Goal: Task Accomplishment & Management: Manage account settings

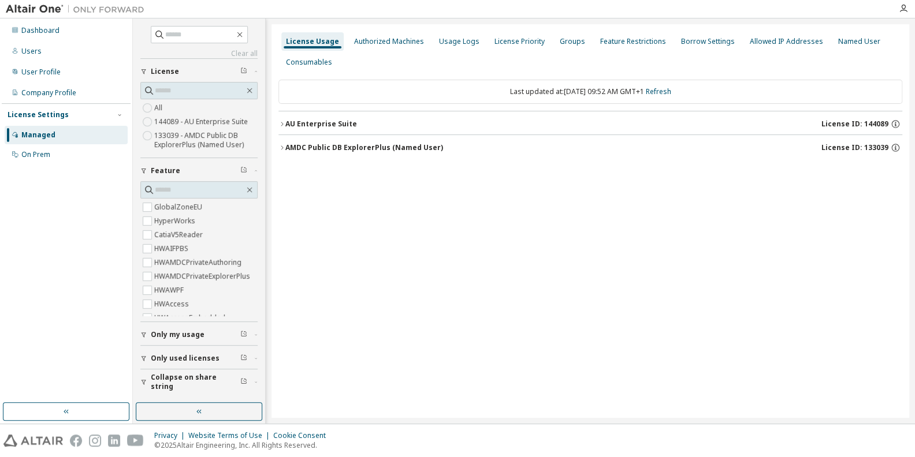
click at [331, 311] on div "License Usage Authorized Machines Usage Logs License Priority Groups Feature Re…" at bounding box center [590, 221] width 638 height 394
click at [310, 121] on div "AU Enterprise Suite" at bounding box center [321, 124] width 72 height 9
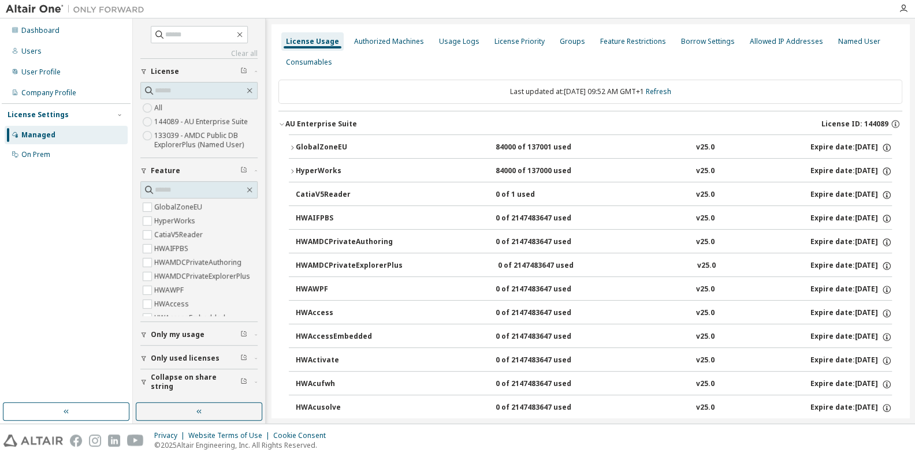
click at [319, 145] on div "GlobalZoneEU" at bounding box center [348, 148] width 104 height 10
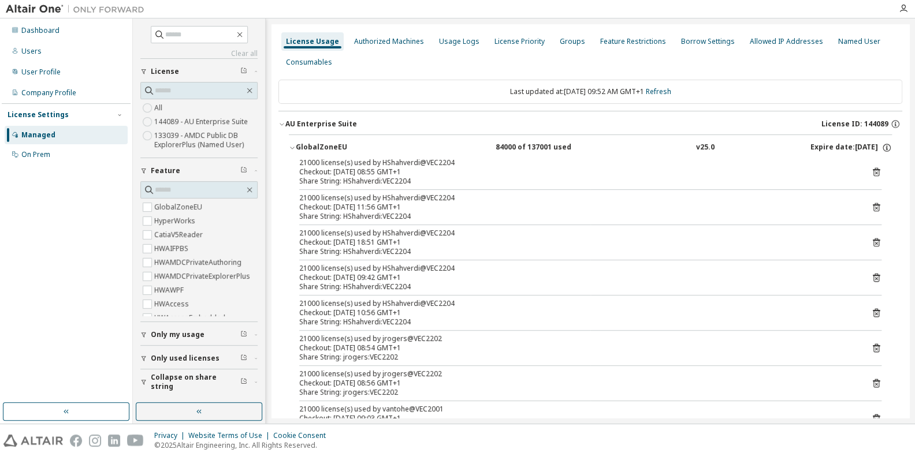
click at [209, 383] on span "Collapse on share string" at bounding box center [196, 382] width 90 height 18
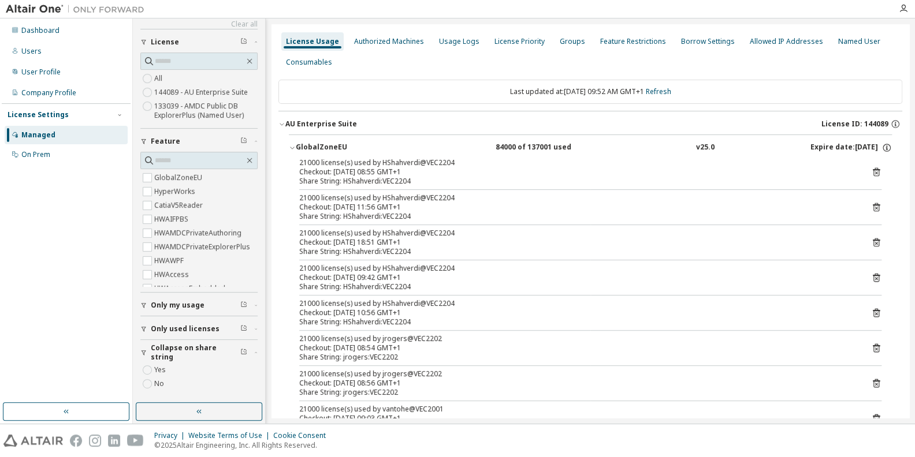
click at [161, 367] on label "Yes" at bounding box center [161, 370] width 14 height 14
click at [211, 329] on span "Only used licenses" at bounding box center [185, 329] width 69 height 9
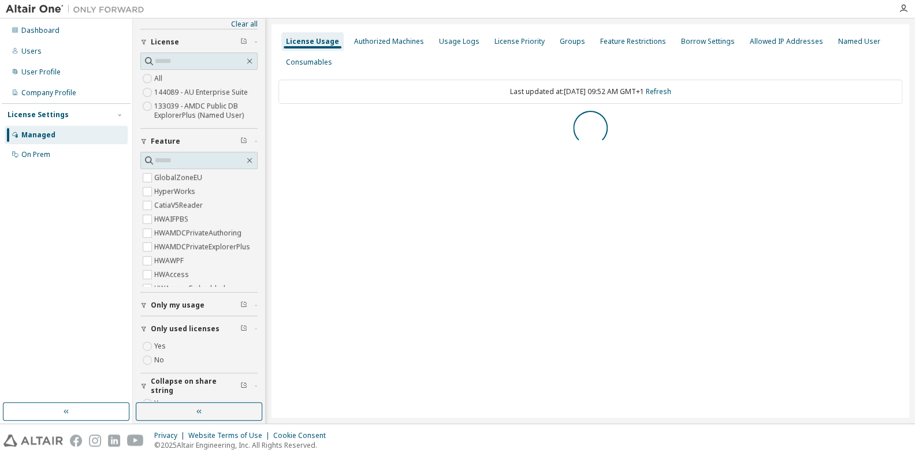
click at [161, 345] on label "Yes" at bounding box center [161, 347] width 14 height 14
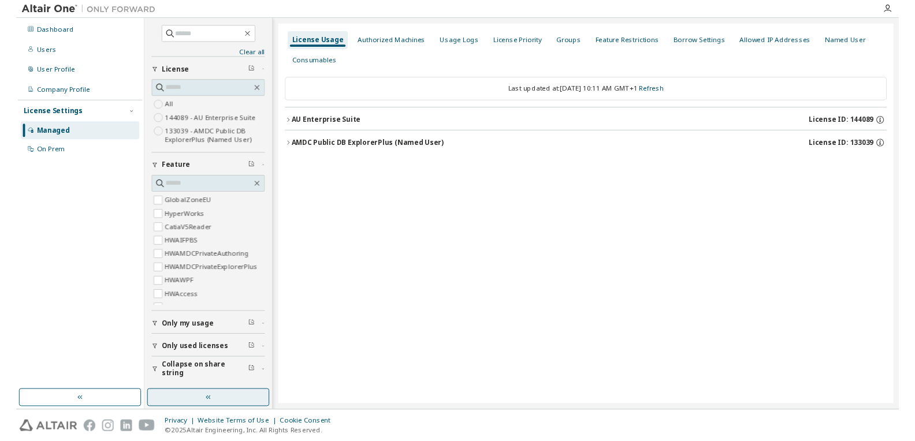
scroll to position [0, 0]
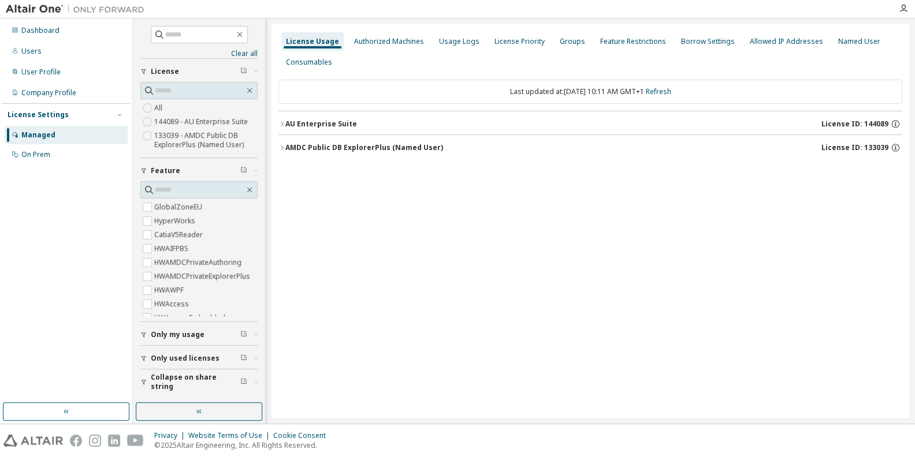
click at [336, 122] on div "AU Enterprise Suite" at bounding box center [321, 124] width 72 height 9
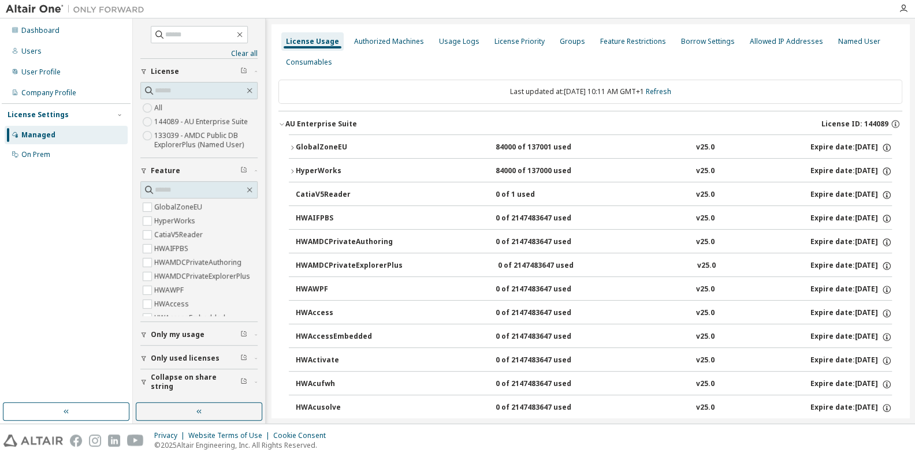
click at [321, 147] on div "GlobalZoneEU" at bounding box center [348, 148] width 104 height 10
